Goal: Navigation & Orientation: Find specific page/section

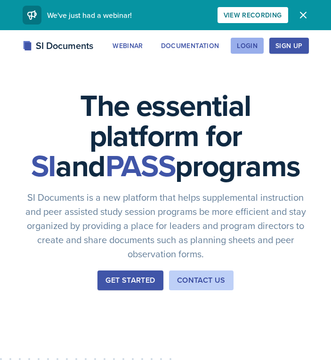
click at [254, 46] on div "Login" at bounding box center [247, 46] width 21 height 8
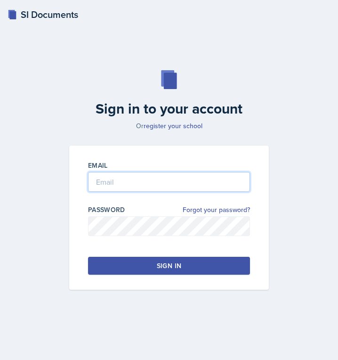
click at [149, 180] on input "email" at bounding box center [169, 182] width 162 height 20
type input "[PERSON_NAME][EMAIL_ADDRESS][DOMAIN_NAME]"
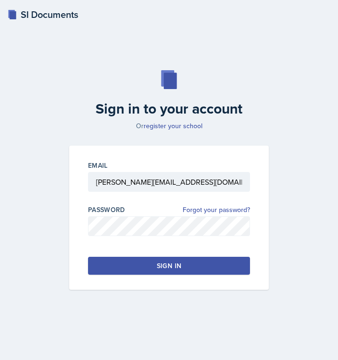
click at [136, 263] on button "Sign in" at bounding box center [169, 266] width 162 height 18
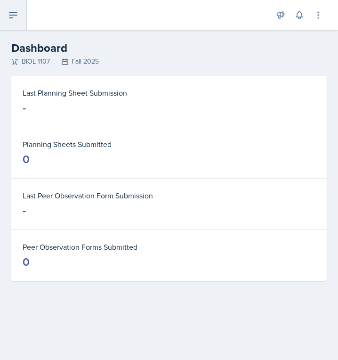
click at [11, 18] on icon at bounding box center [13, 14] width 11 height 11
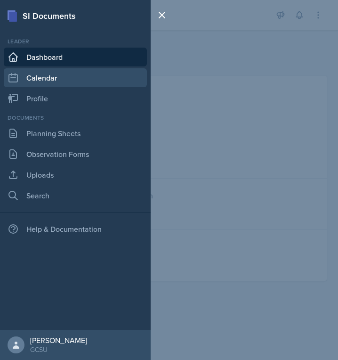
click at [30, 81] on link "Calendar" at bounding box center [75, 77] width 143 height 19
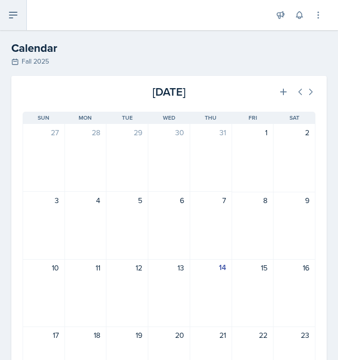
click at [8, 14] on icon at bounding box center [13, 14] width 11 height 11
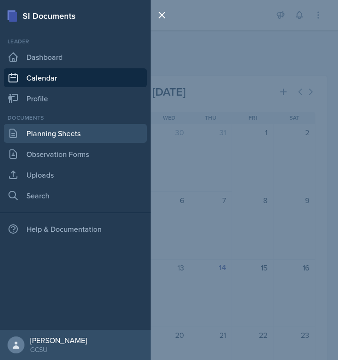
click at [43, 134] on link "Planning Sheets" at bounding box center [75, 133] width 143 height 19
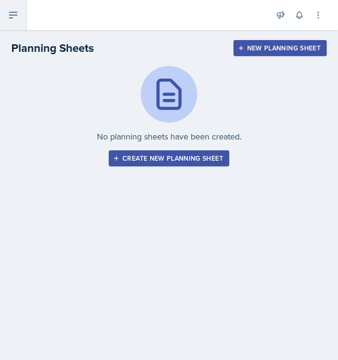
click at [11, 17] on icon at bounding box center [13, 14] width 11 height 11
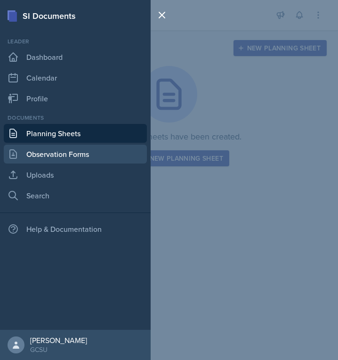
click at [42, 156] on link "Observation Forms" at bounding box center [75, 154] width 143 height 19
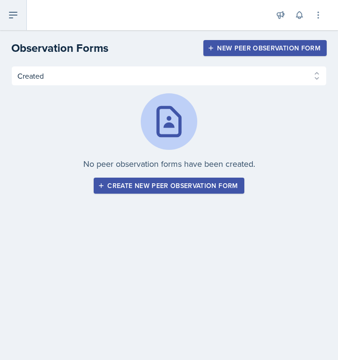
click at [17, 21] on button at bounding box center [13, 15] width 27 height 30
